Goal: Task Accomplishment & Management: Complete application form

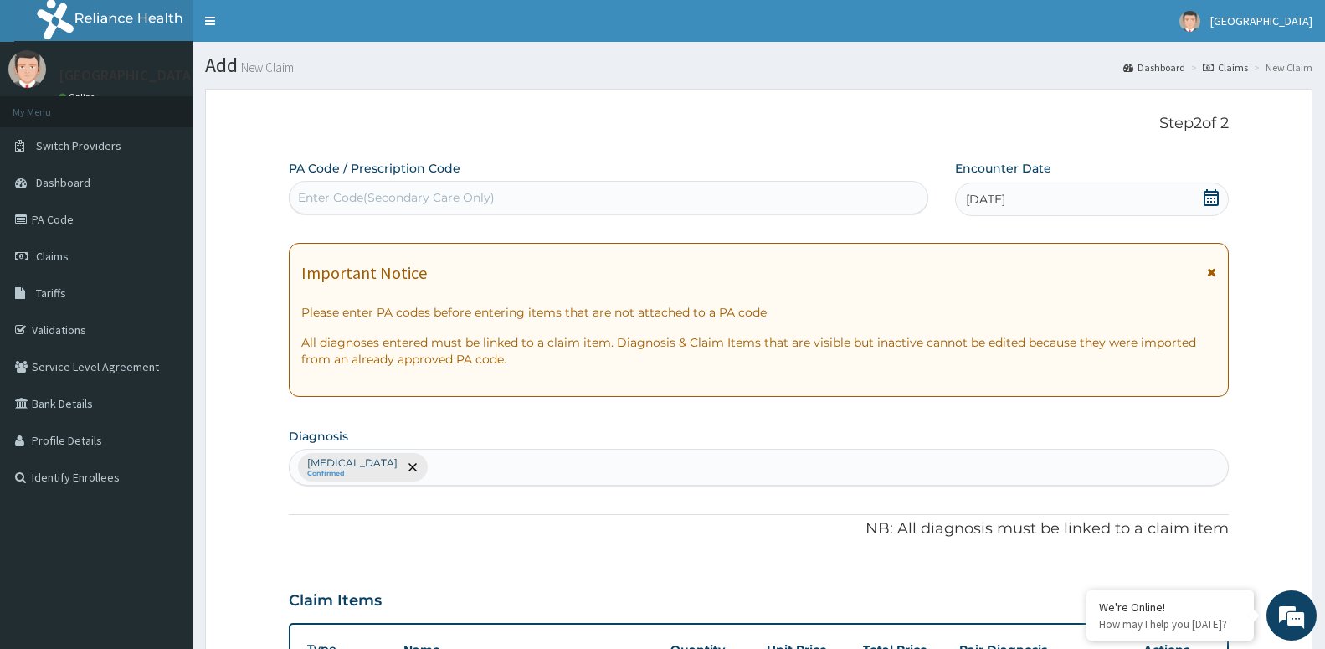
scroll to position [652, 0]
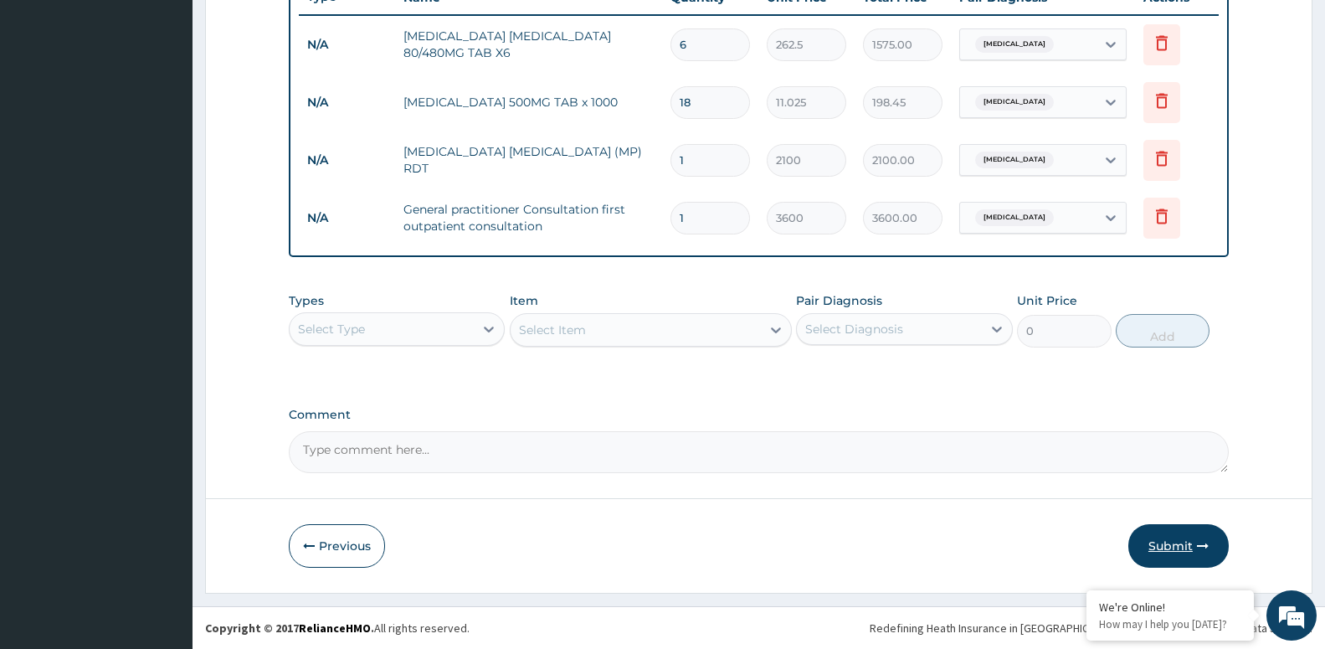
click at [1172, 535] on button "Submit" at bounding box center [1179, 546] width 100 height 44
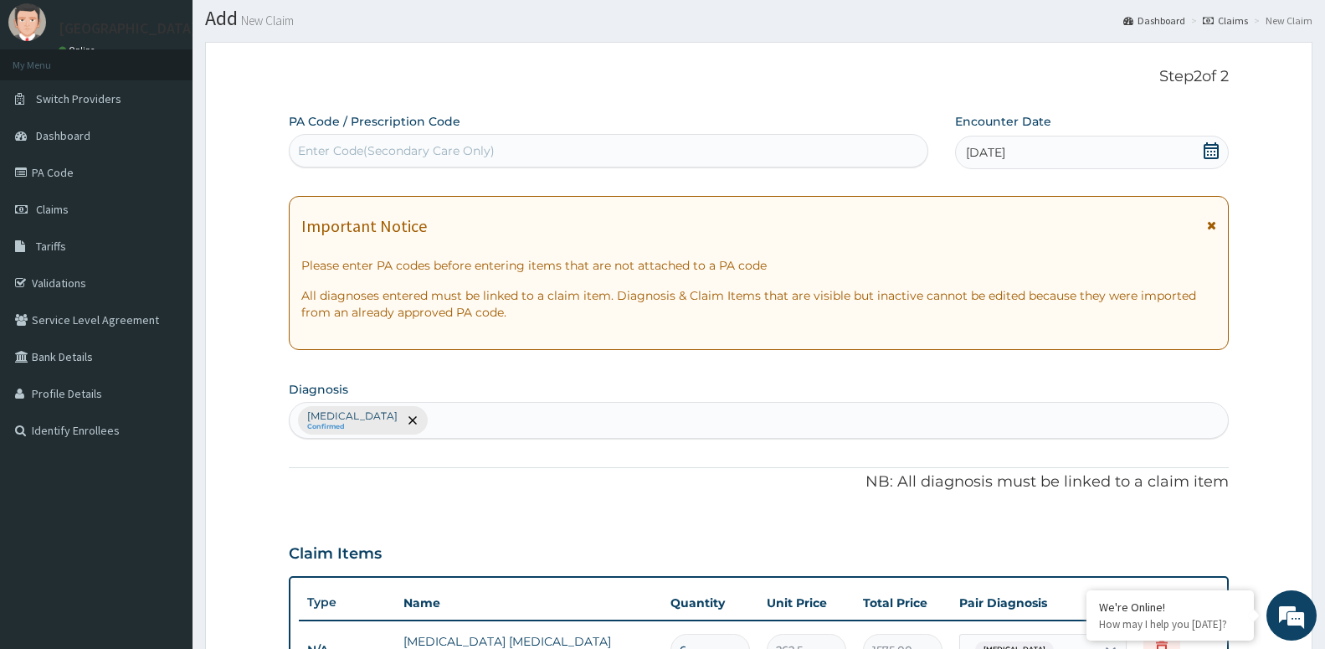
scroll to position [0, 0]
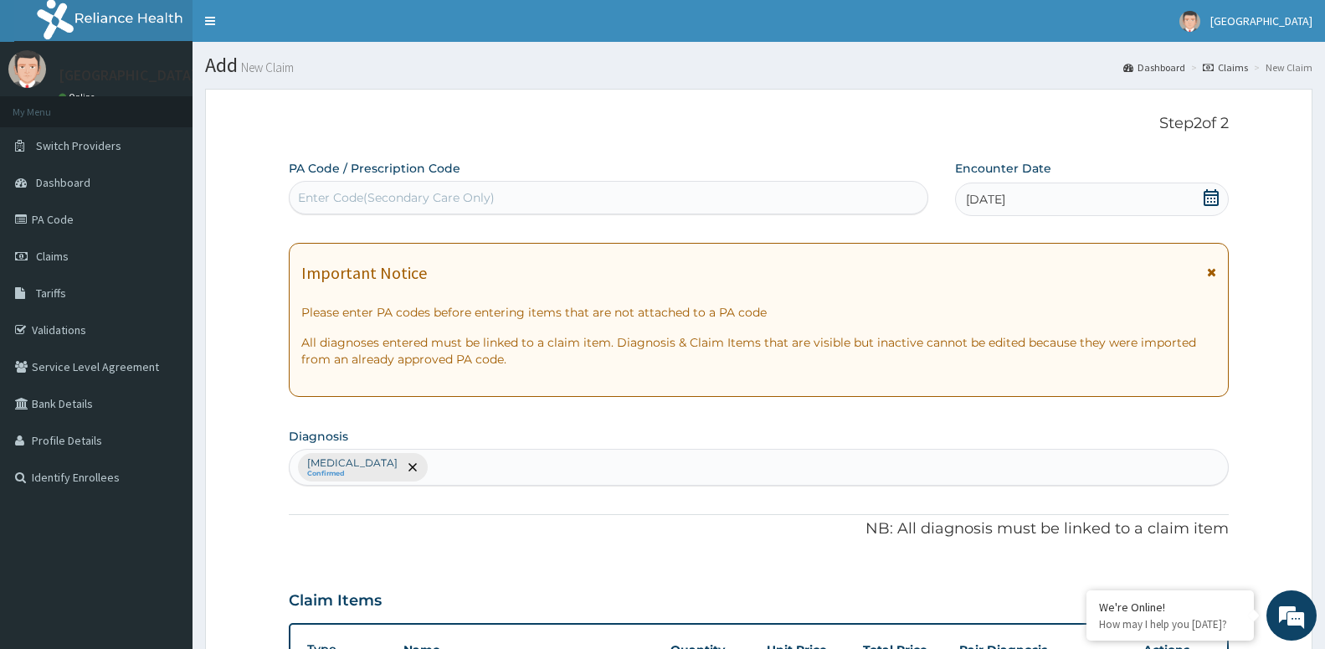
click at [864, 193] on div "Enter Code(Secondary Care Only)" at bounding box center [609, 197] width 638 height 27
click at [1032, 181] on div "Encounter Date 09-07-2025" at bounding box center [1092, 188] width 274 height 56
click at [1011, 190] on div "09-07-2025" at bounding box center [1092, 199] width 274 height 33
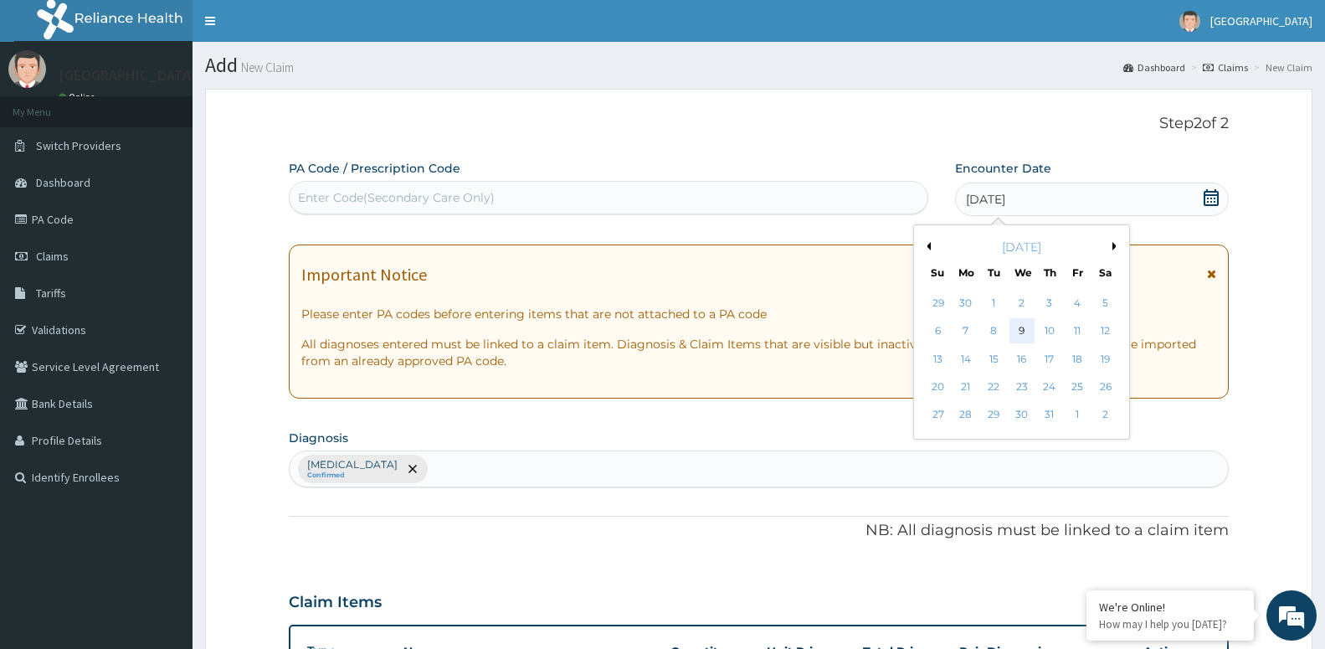
click at [1016, 326] on div "9" at bounding box center [1021, 331] width 25 height 25
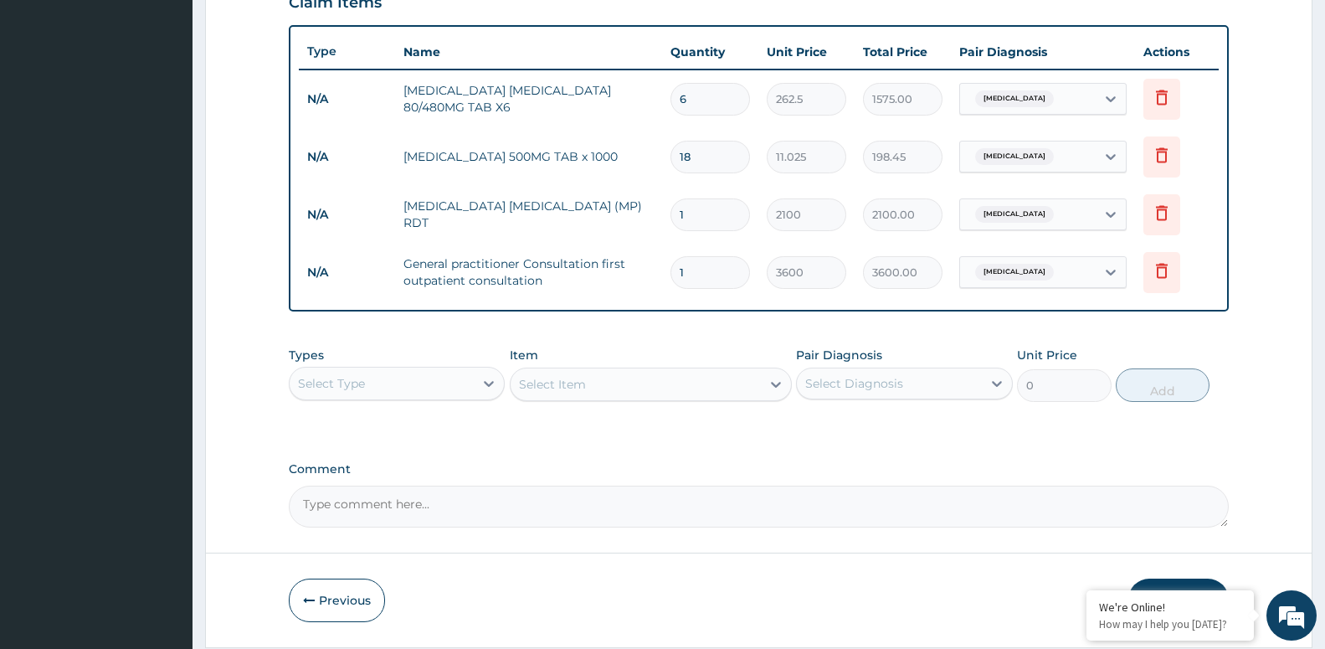
scroll to position [652, 0]
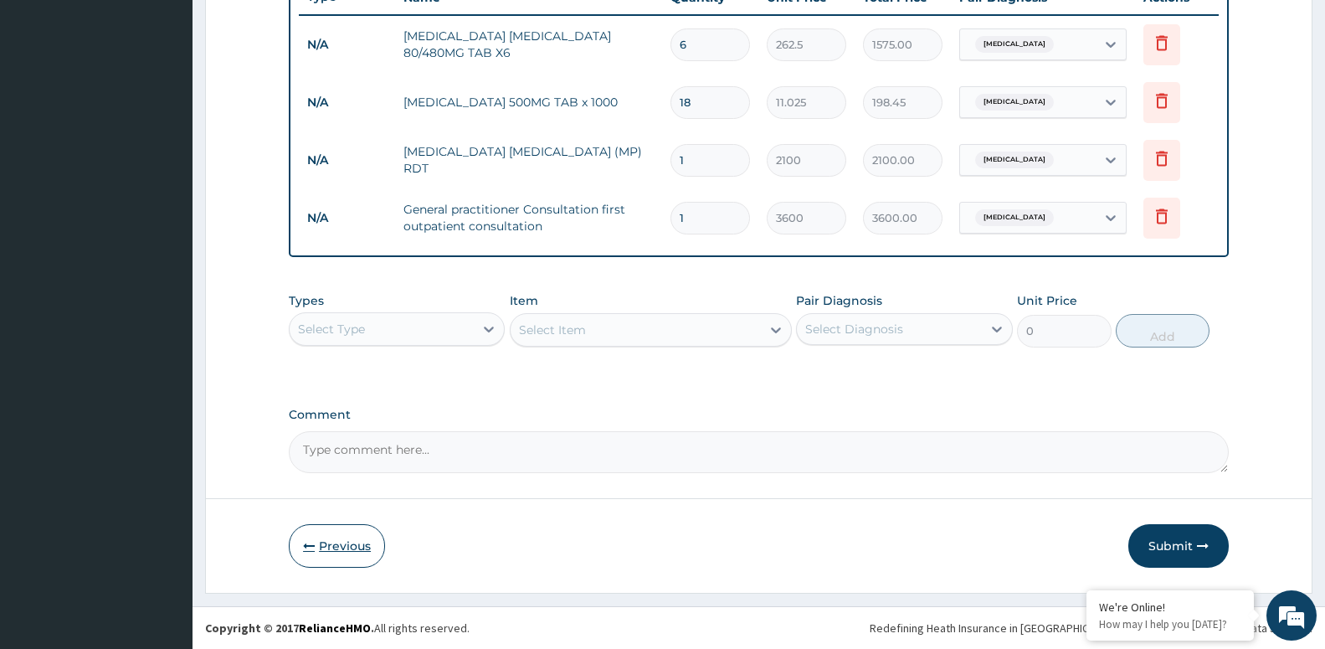
click at [351, 535] on button "Previous" at bounding box center [337, 546] width 96 height 44
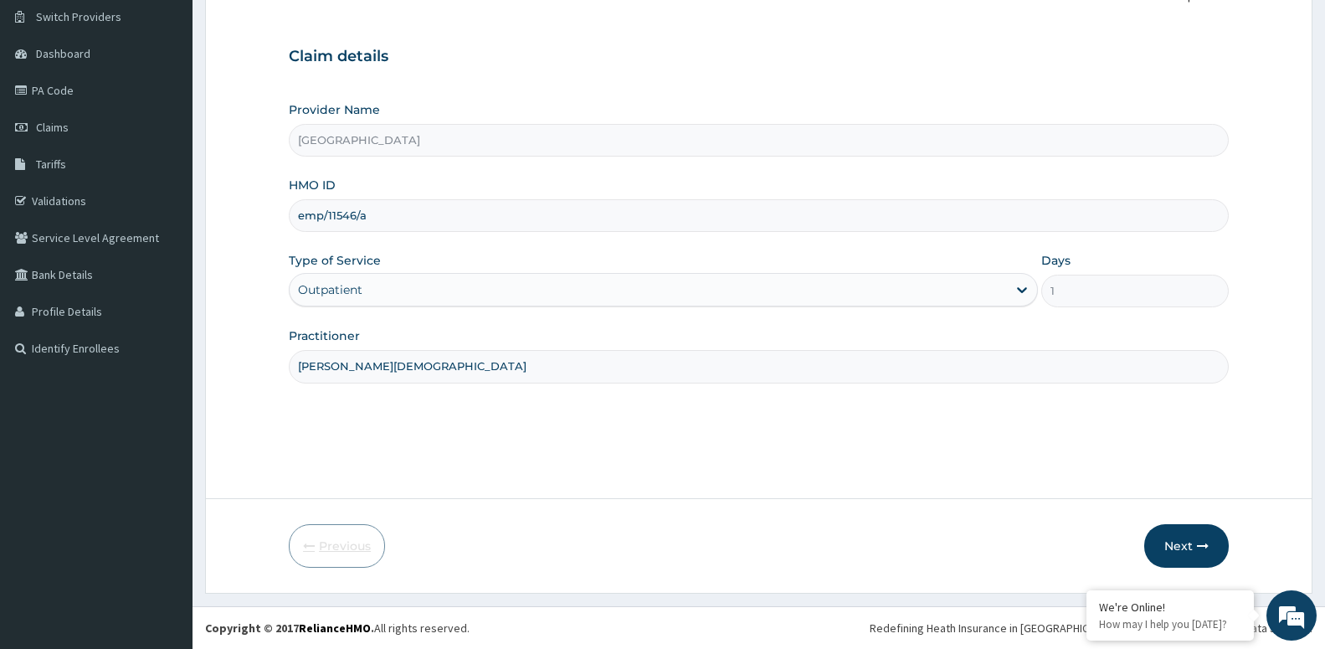
scroll to position [129, 0]
drag, startPoint x: 368, startPoint y: 211, endPoint x: 299, endPoint y: 221, distance: 69.4
click at [299, 221] on input "emp/11546/a" at bounding box center [759, 215] width 940 height 33
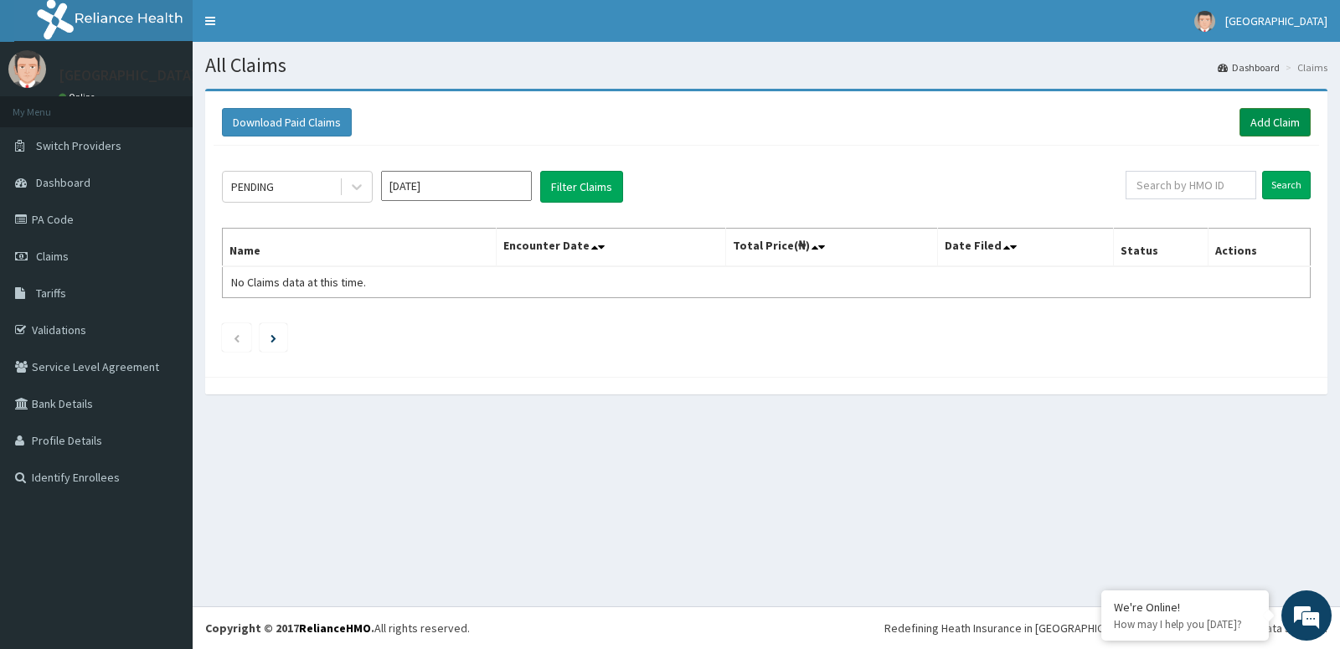
click at [1274, 108] on div "Download Paid Claims Add Claim" at bounding box center [765, 123] width 1105 height 46
click at [1273, 119] on link "Add Claim" at bounding box center [1274, 122] width 71 height 28
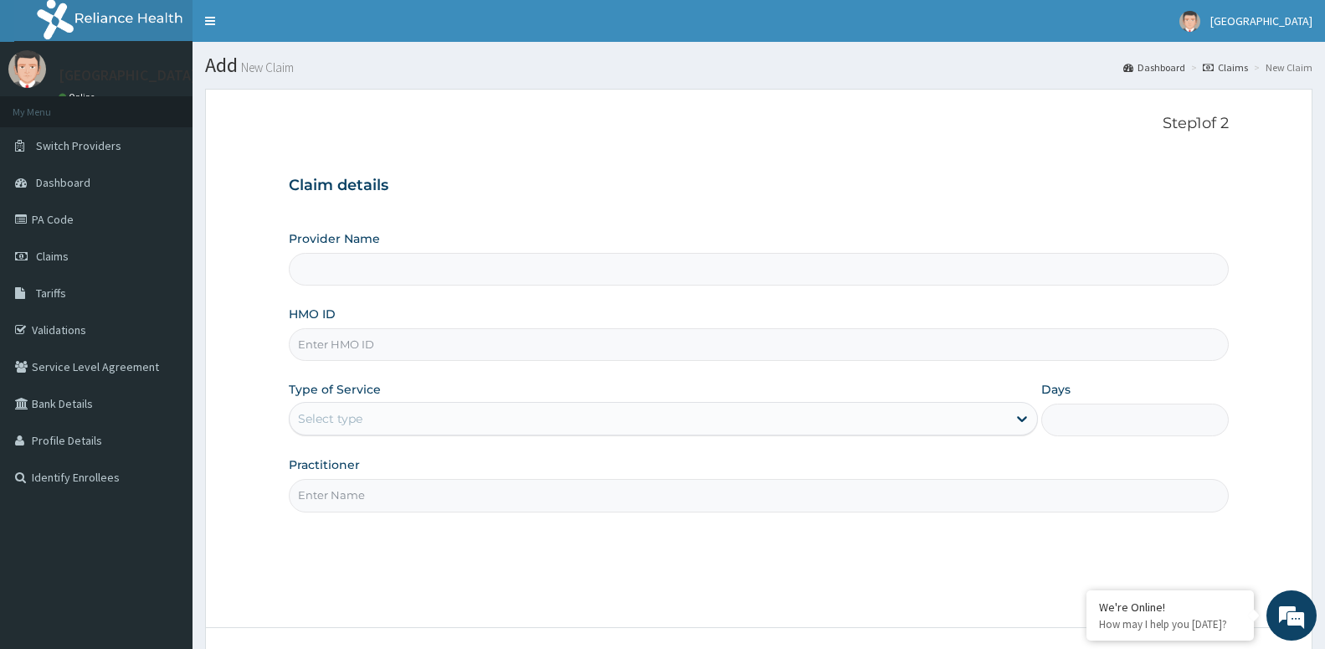
type input "Rophe Medical Centre"
